Goal: Information Seeking & Learning: Learn about a topic

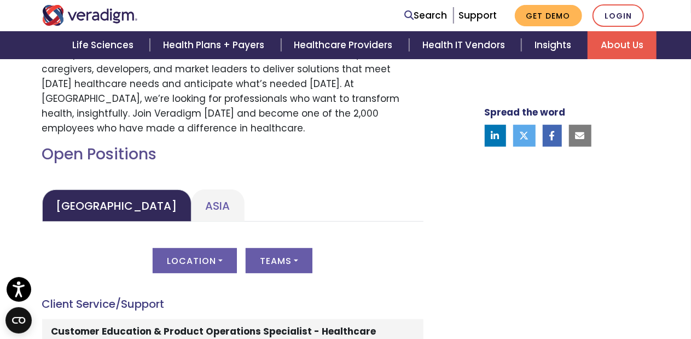
scroll to position [433, 0]
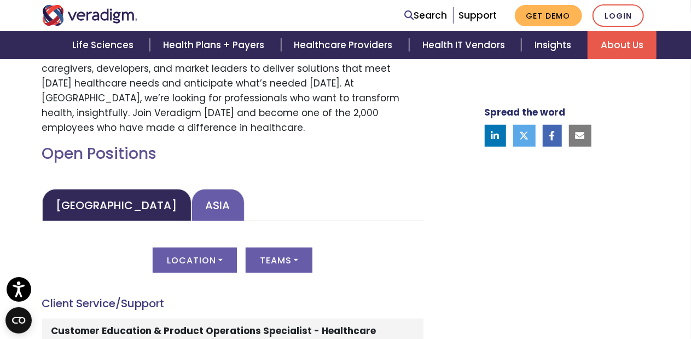
click at [191, 207] on link "Asia" at bounding box center [217, 205] width 53 height 32
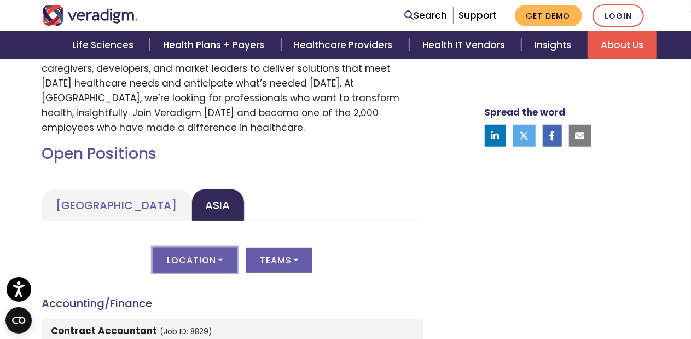
click at [185, 253] on button "Location" at bounding box center [195, 259] width 84 height 25
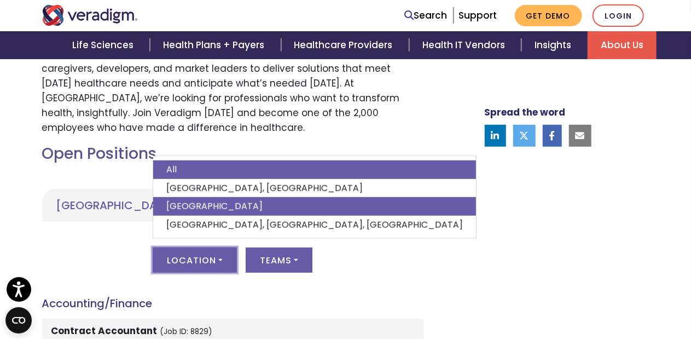
click at [186, 198] on link "[GEOGRAPHIC_DATA]" at bounding box center [314, 206] width 323 height 19
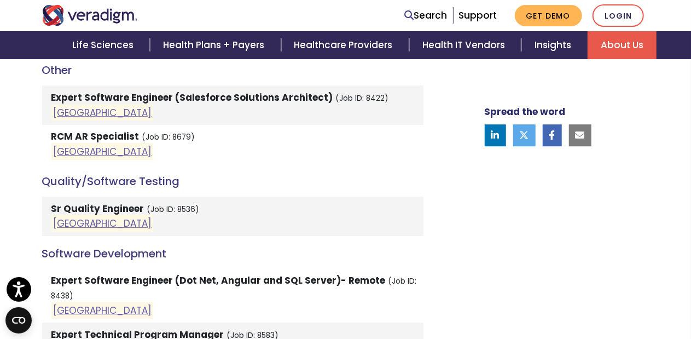
scroll to position [1518, 0]
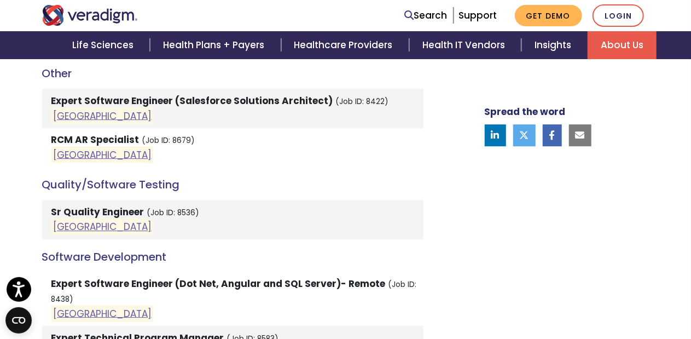
click at [97, 205] on strong "Sr Quality Engineer" at bounding box center [97, 211] width 93 height 13
click at [60, 200] on li "Sr Quality Engineer (Job ID: 8536) [GEOGRAPHIC_DATA]" at bounding box center [232, 219] width 381 height 39
click at [60, 220] on link "[GEOGRAPHIC_DATA]" at bounding box center [102, 226] width 98 height 13
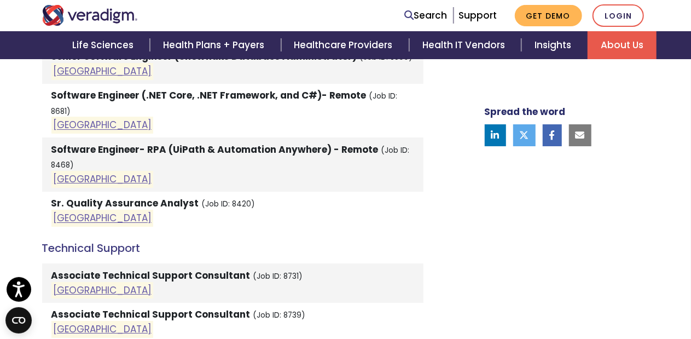
scroll to position [1838, 0]
click at [62, 211] on link "[GEOGRAPHIC_DATA]" at bounding box center [102, 217] width 98 height 13
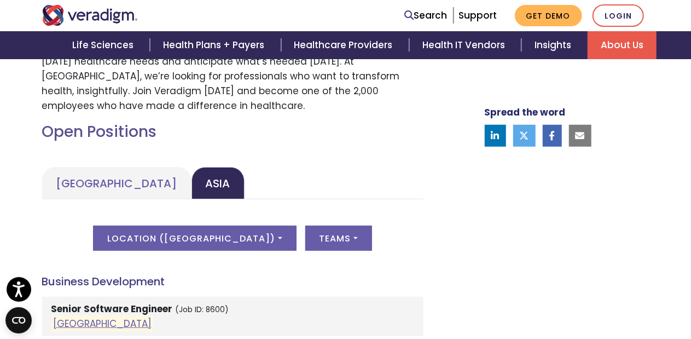
scroll to position [461, 0]
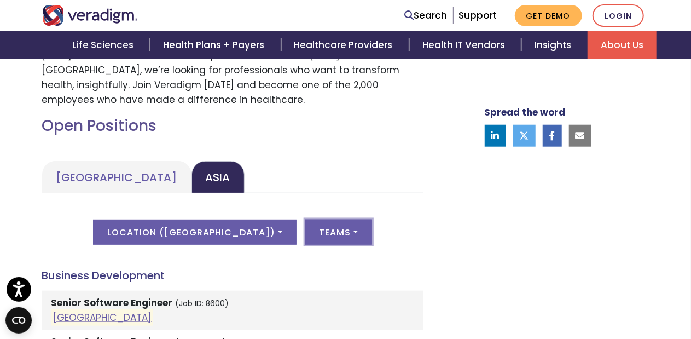
click at [305, 226] on button "Teams" at bounding box center [338, 231] width 67 height 25
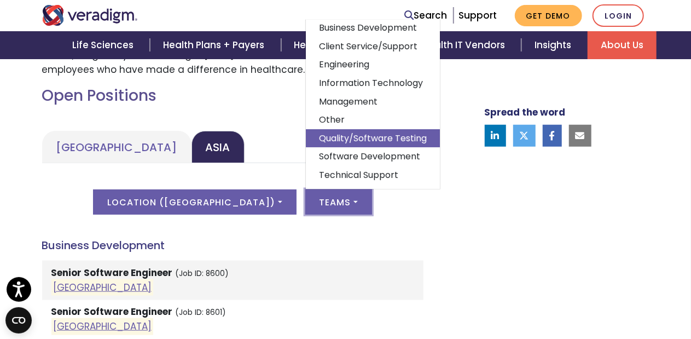
scroll to position [492, 0]
click at [312, 134] on link "Quality/Software Testing" at bounding box center [373, 138] width 134 height 19
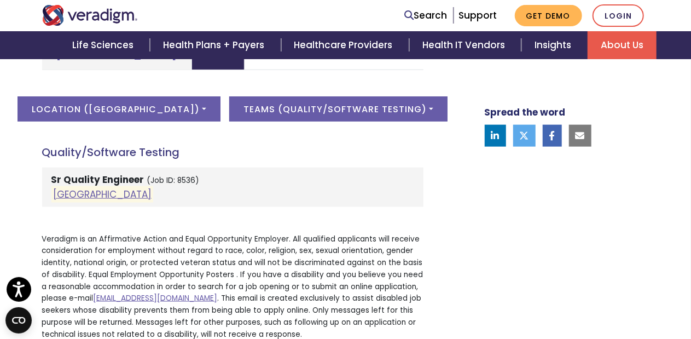
scroll to position [585, 0]
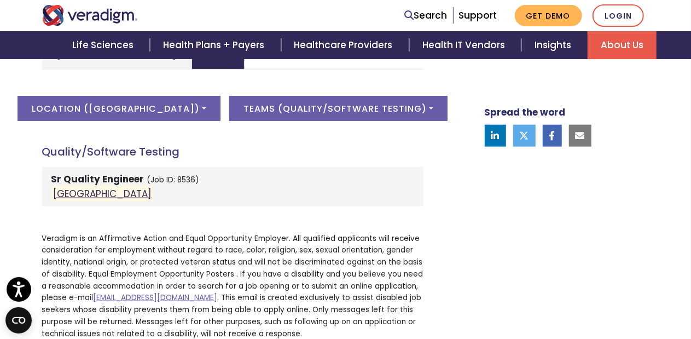
click at [67, 193] on link "[GEOGRAPHIC_DATA]" at bounding box center [102, 193] width 98 height 13
